Goal: Task Accomplishment & Management: Use online tool/utility

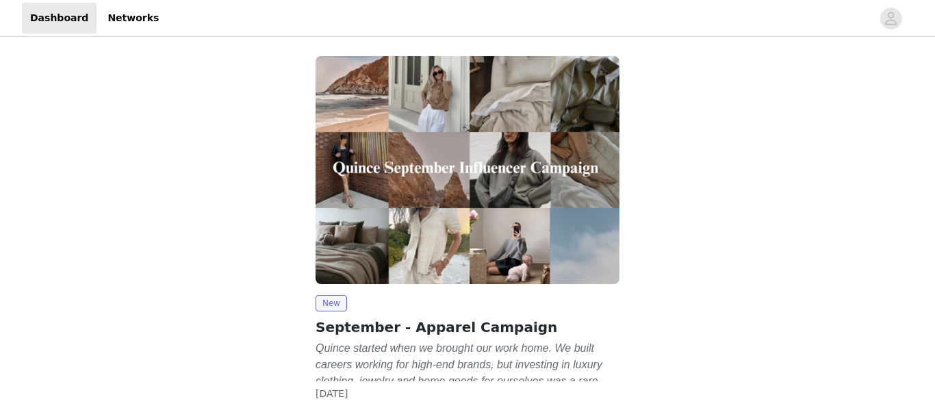
scroll to position [93, 0]
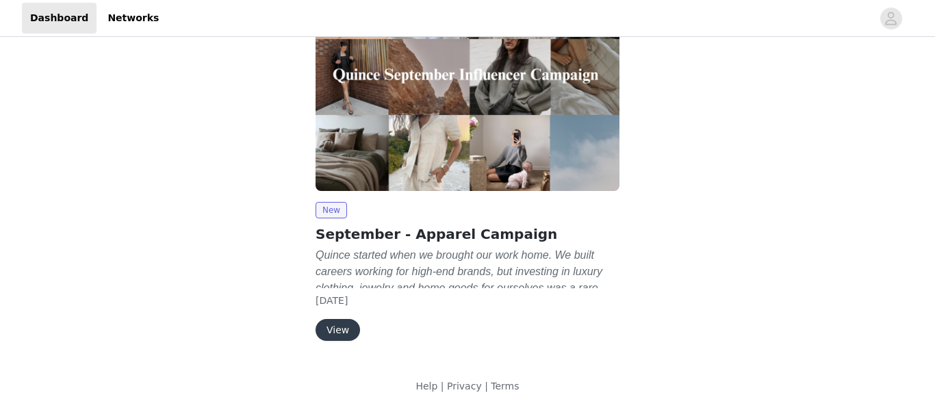
click at [336, 324] on button "View" at bounding box center [337, 330] width 44 height 22
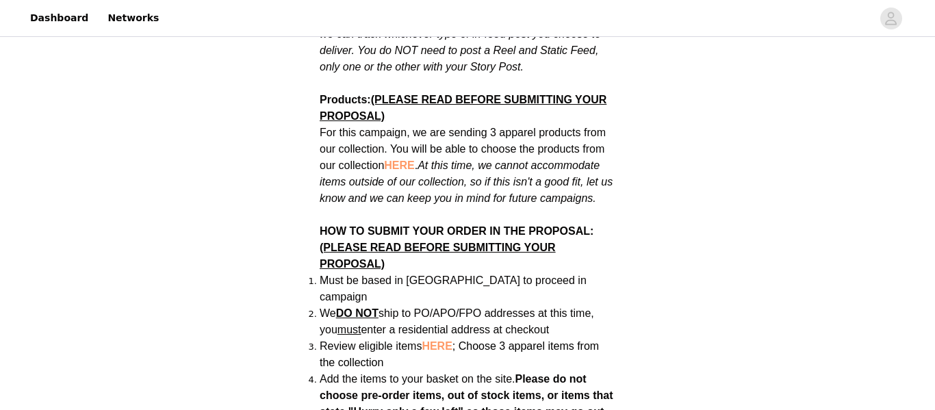
scroll to position [976, 0]
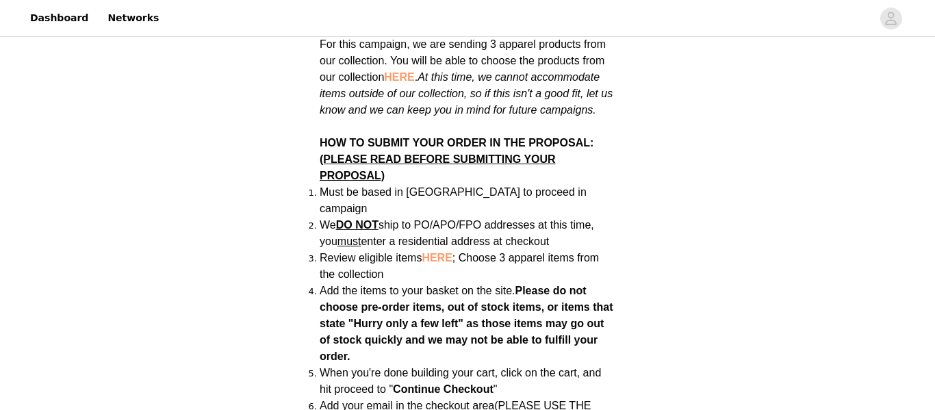
click at [431, 252] on span "HERE" at bounding box center [436, 258] width 30 height 12
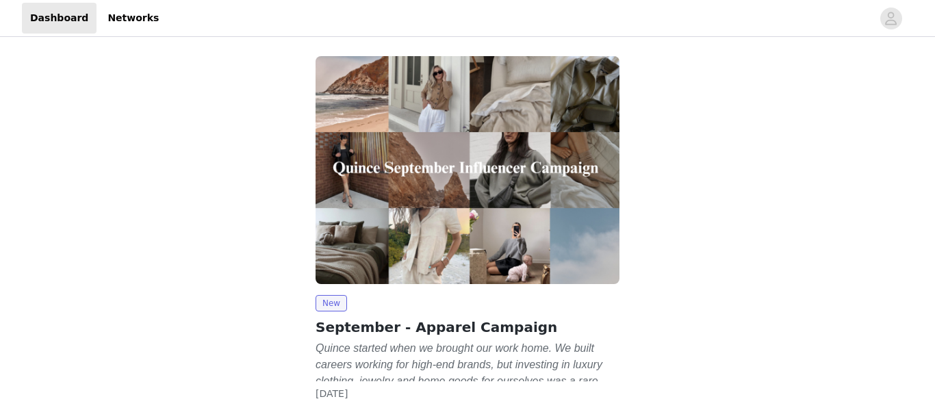
scroll to position [93, 0]
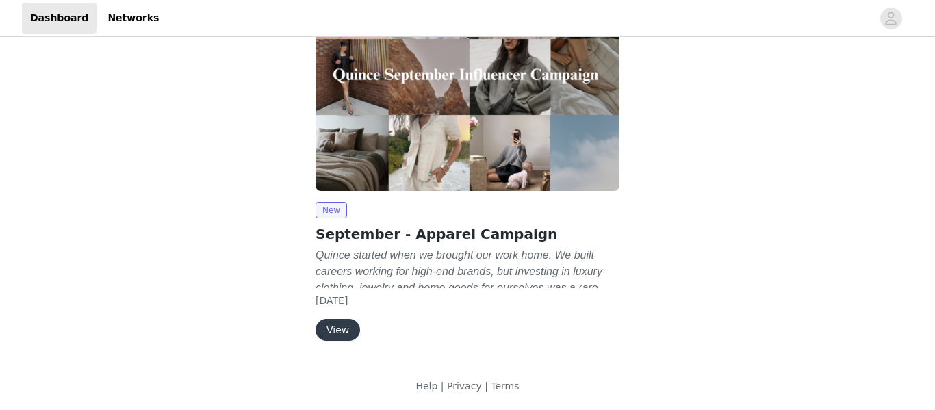
click at [315, 326] on link "View" at bounding box center [337, 330] width 44 height 10
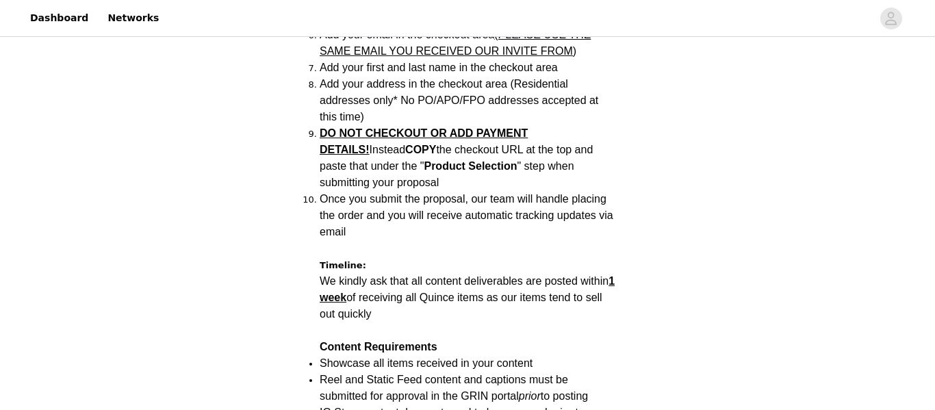
scroll to position [1358, 0]
